Goal: Task Accomplishment & Management: Manage account settings

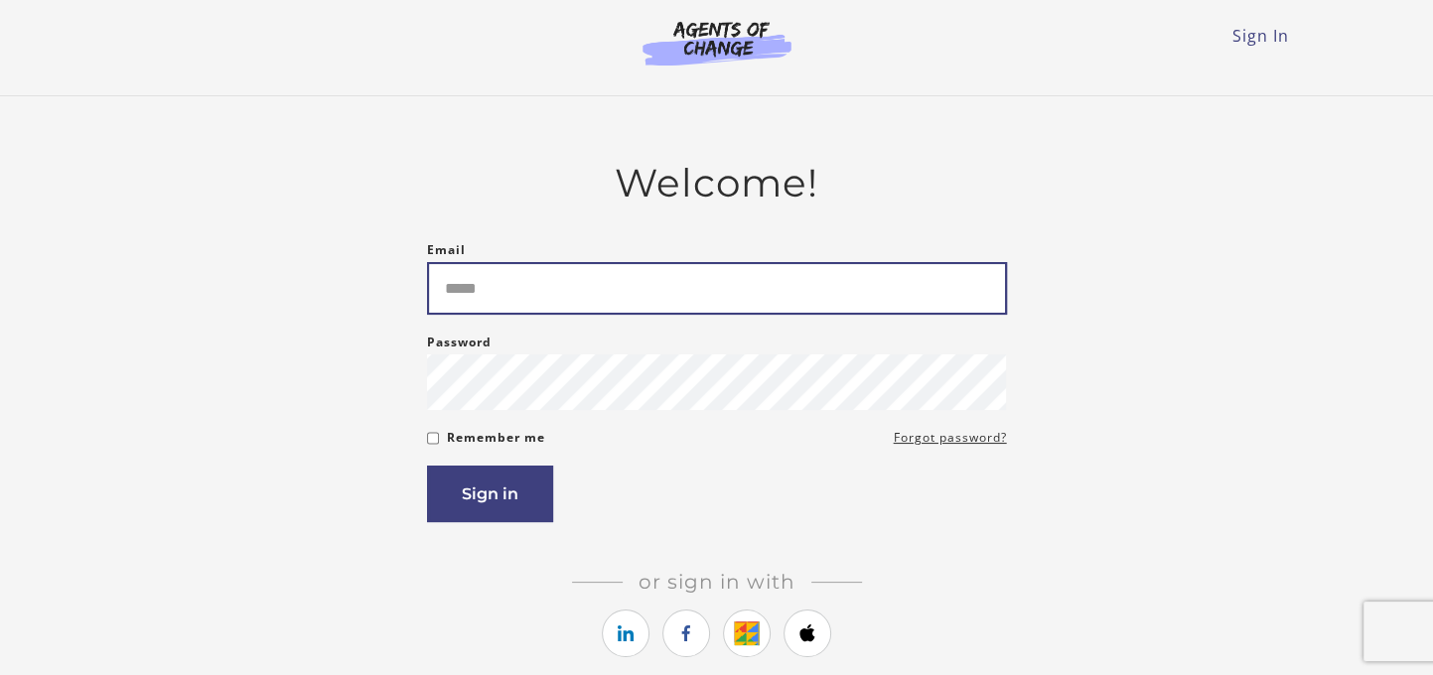
click at [534, 305] on input "Email" at bounding box center [717, 288] width 580 height 53
type input "**********"
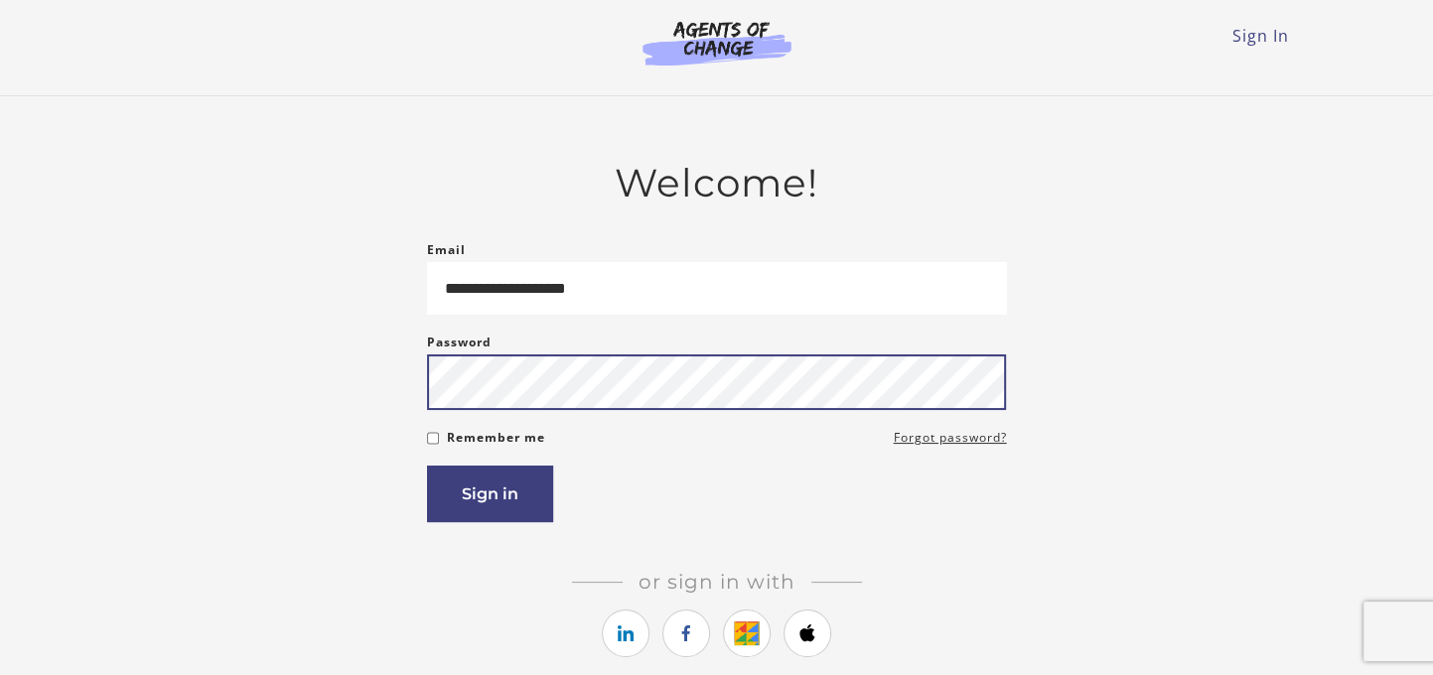
click at [427, 466] on button "Sign in" at bounding box center [490, 494] width 126 height 57
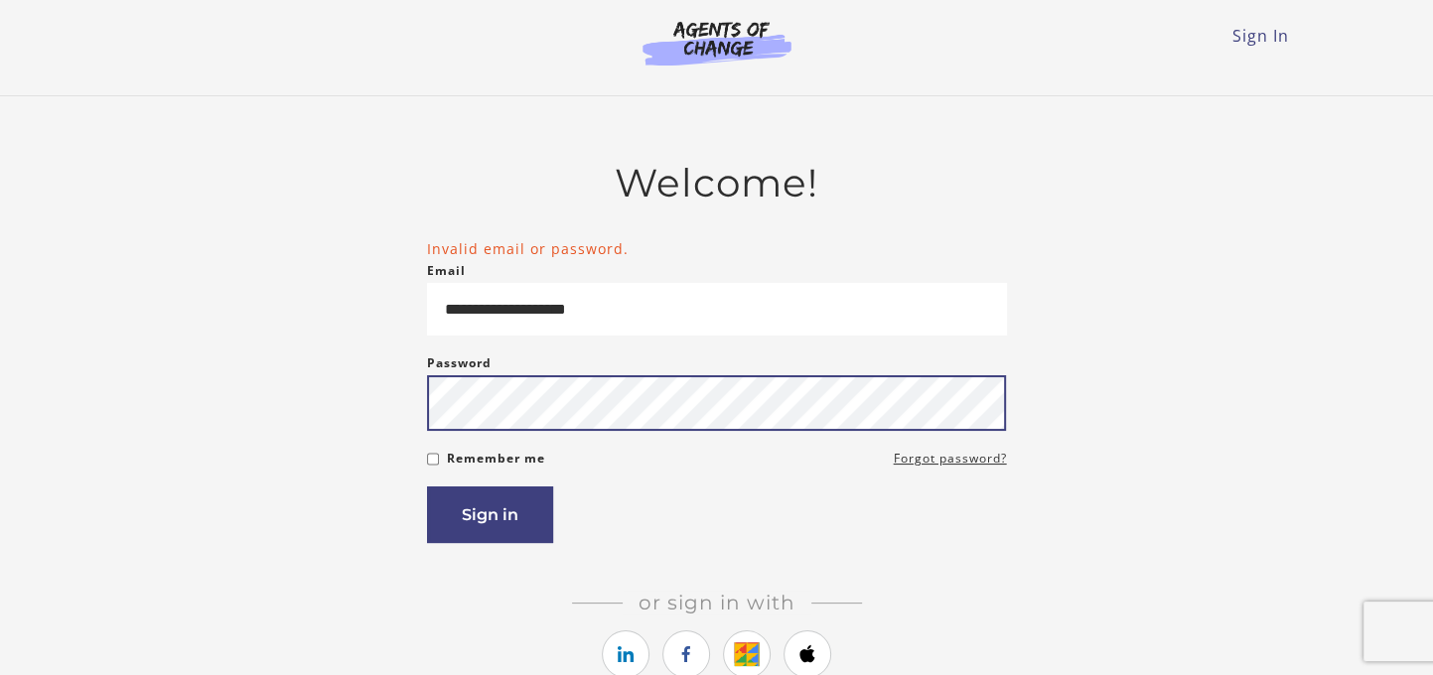
click at [427, 487] on button "Sign in" at bounding box center [490, 515] width 126 height 57
